Goal: Unclear

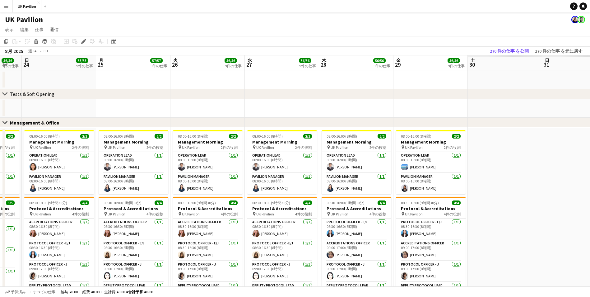
scroll to position [0, 214]
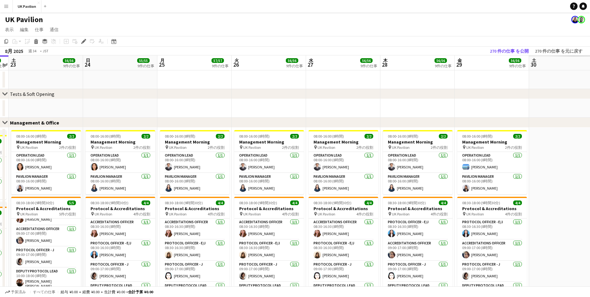
drag, startPoint x: 363, startPoint y: 65, endPoint x: 194, endPoint y: 63, distance: 168.3
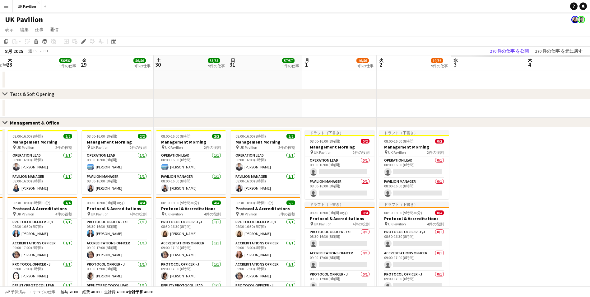
drag, startPoint x: 521, startPoint y: 64, endPoint x: 98, endPoint y: 68, distance: 422.9
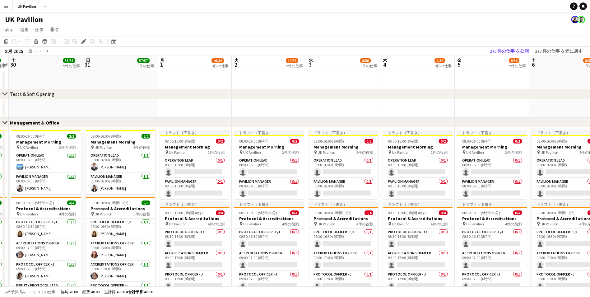
drag, startPoint x: 413, startPoint y: 64, endPoint x: 393, endPoint y: 63, distance: 20.6
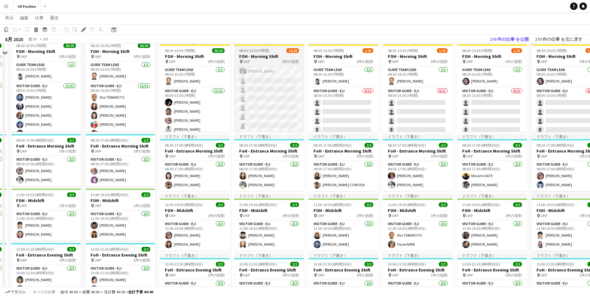
scroll to position [317, 0]
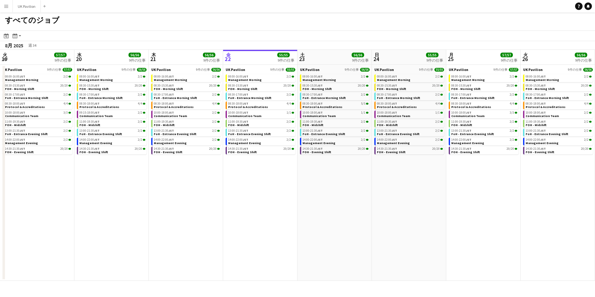
scroll to position [0, 149]
